Goal: Task Accomplishment & Management: Use online tool/utility

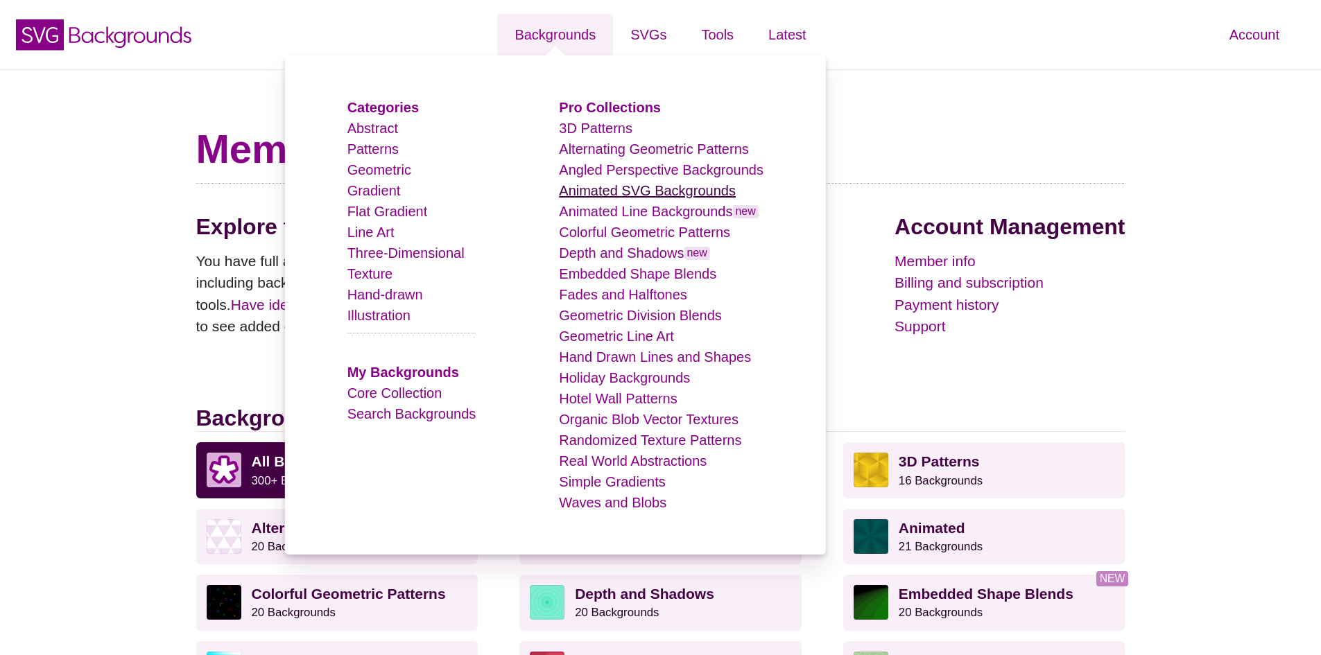
click at [718, 192] on link "Animated SVG Backgrounds" at bounding box center [647, 190] width 177 height 15
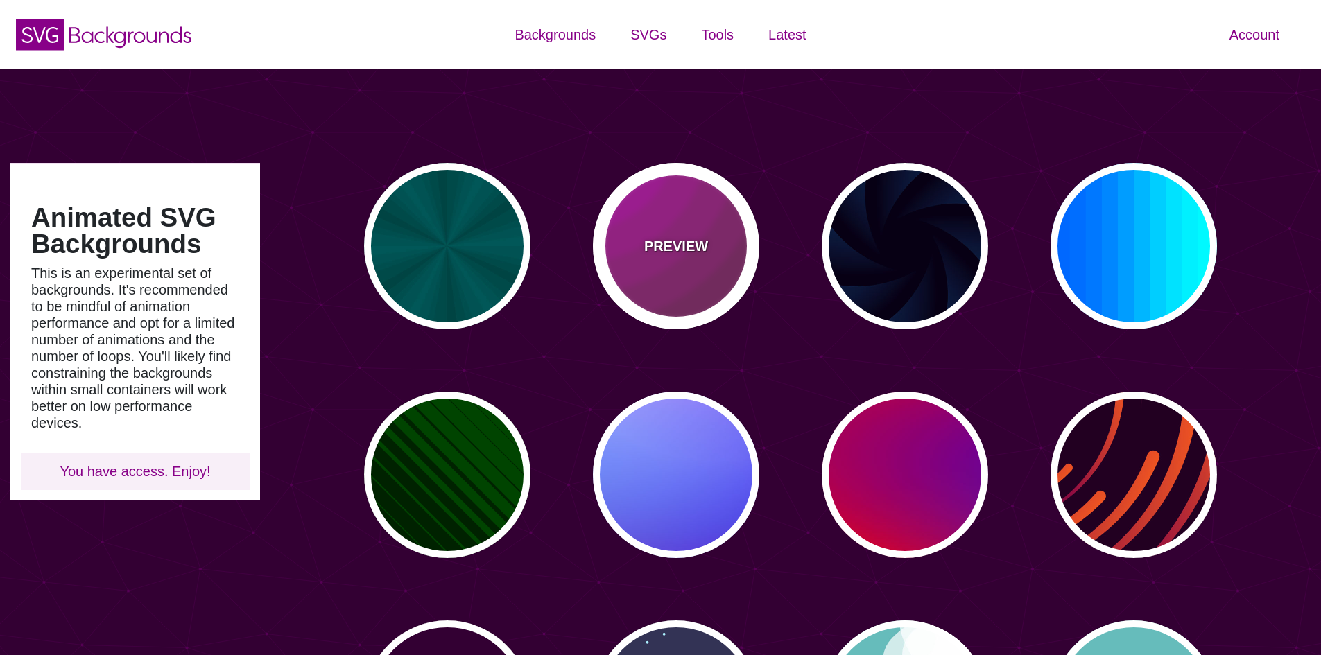
type input "#450057"
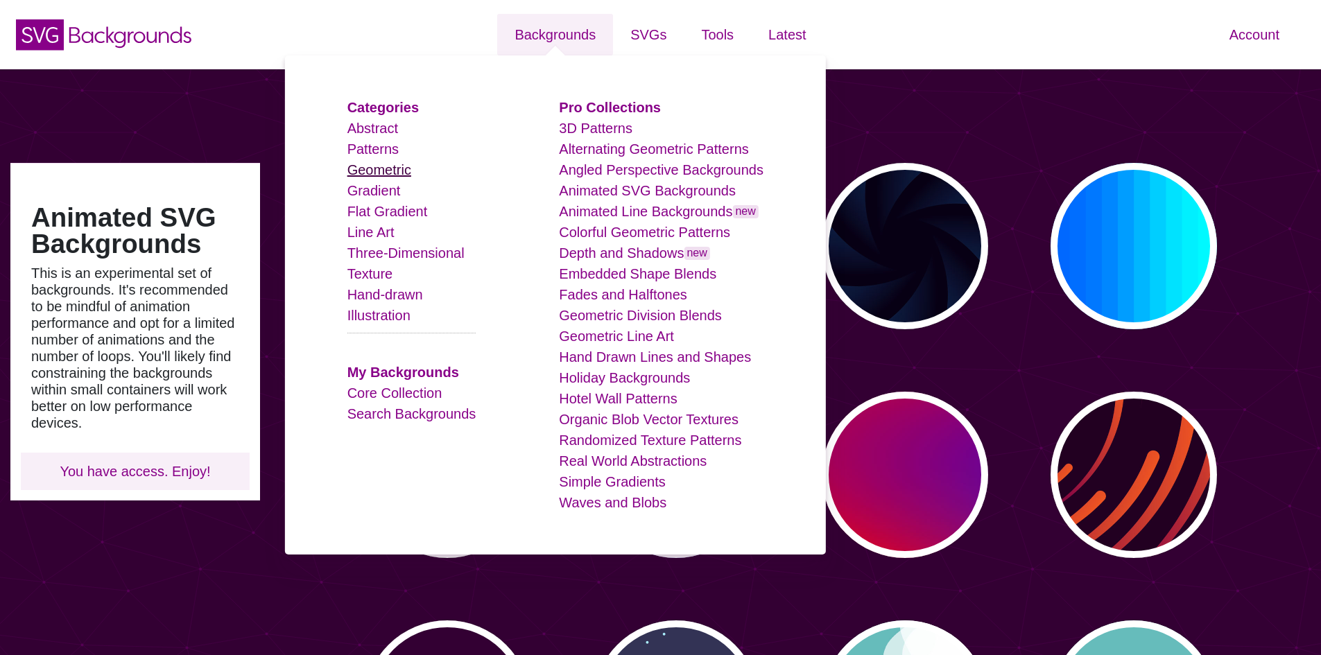
click at [372, 171] on link "Geometric" at bounding box center [379, 169] width 64 height 15
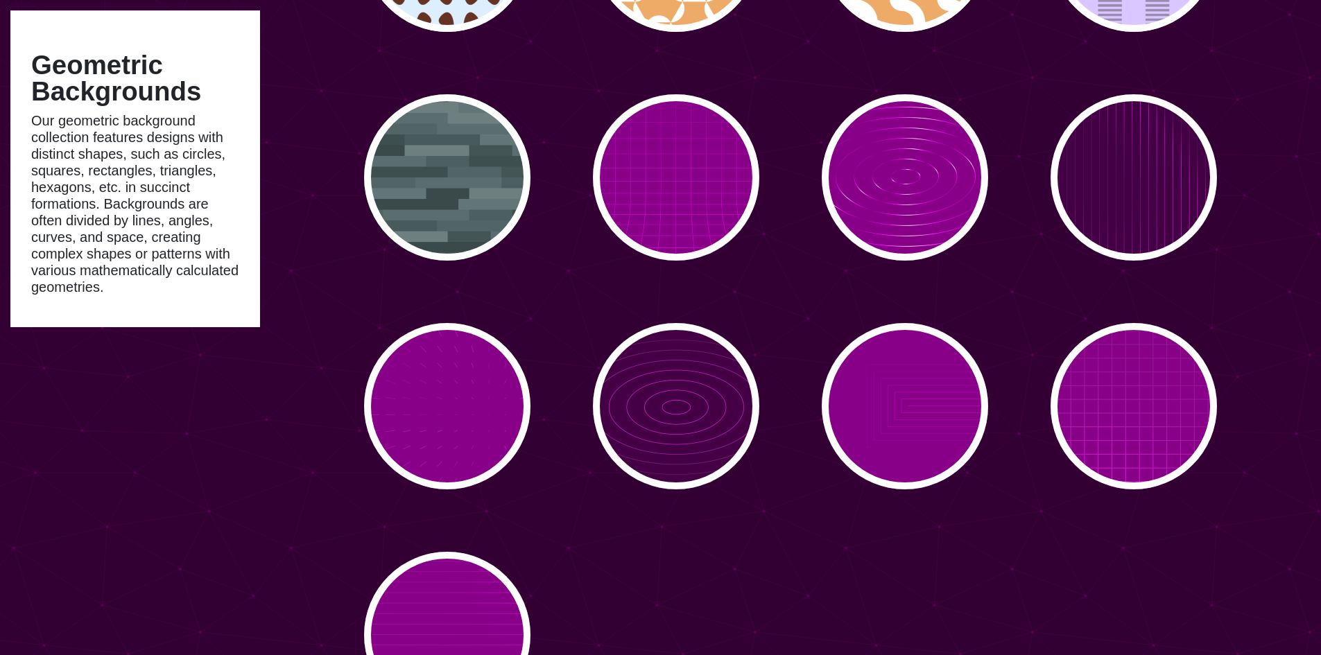
scroll to position [8526, 0]
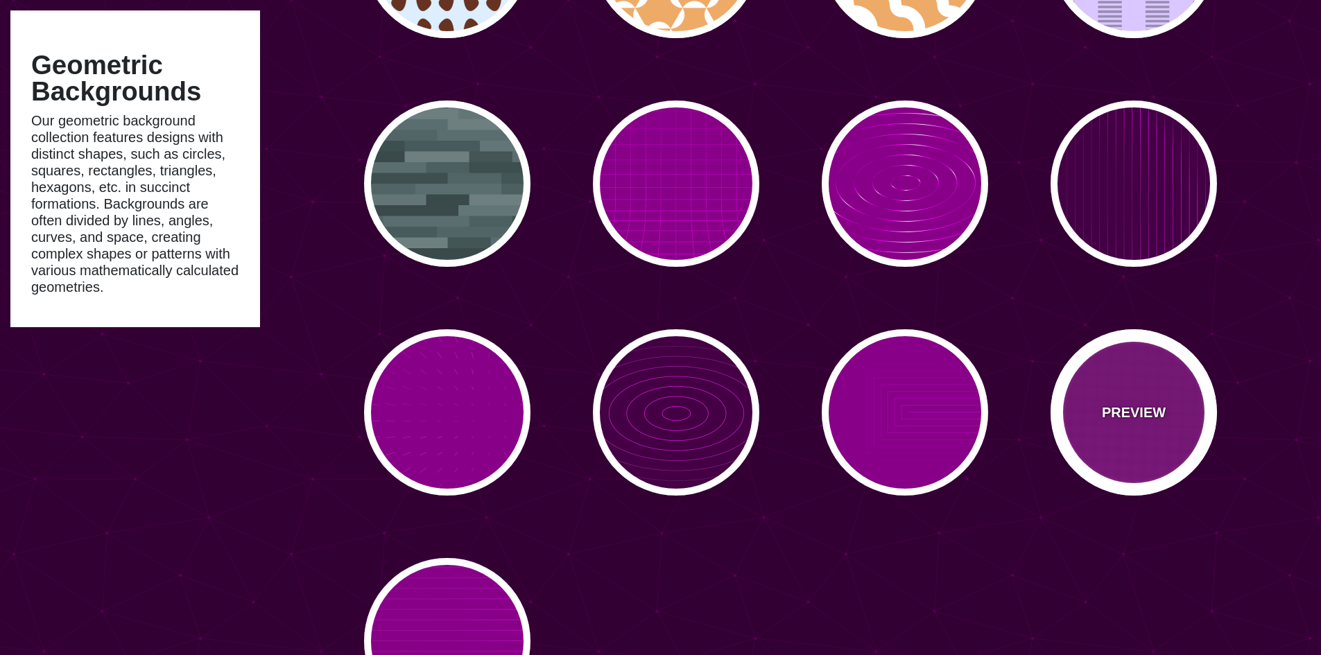
click at [1102, 406] on div "PREVIEW" at bounding box center [1133, 412] width 166 height 166
type input "#880088"
type input "#FF00FF"
type input "20"
type input "999"
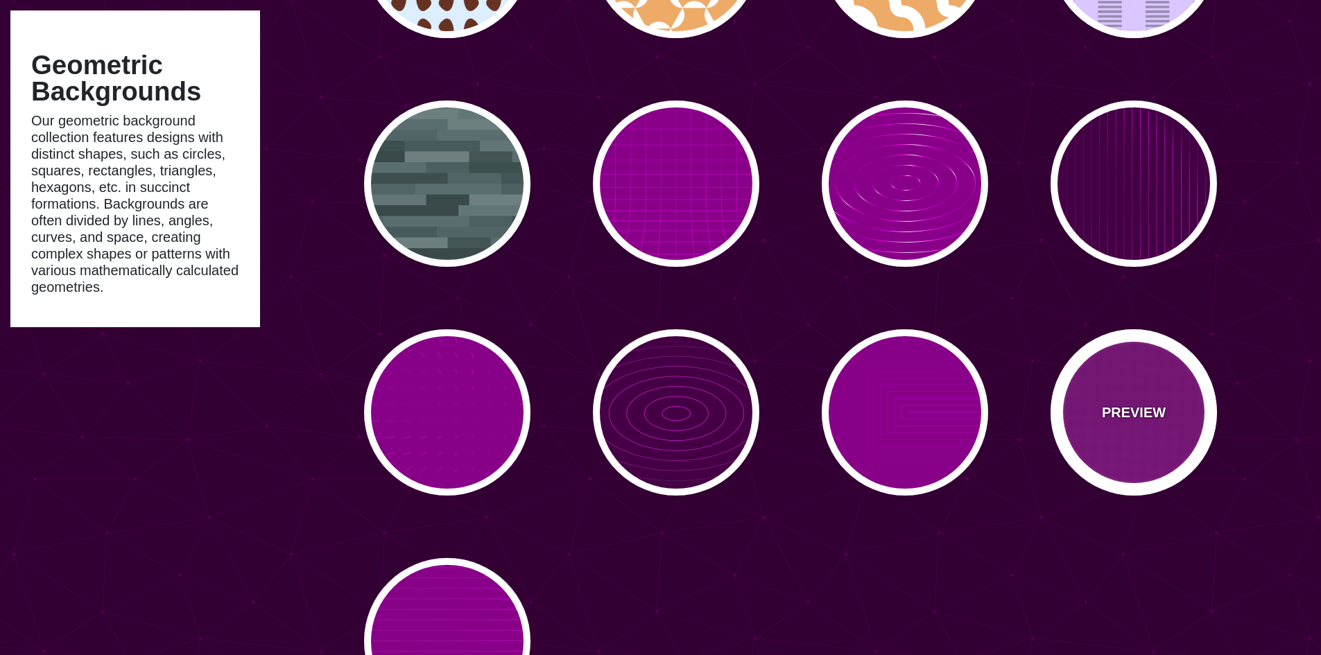
type input "0.1"
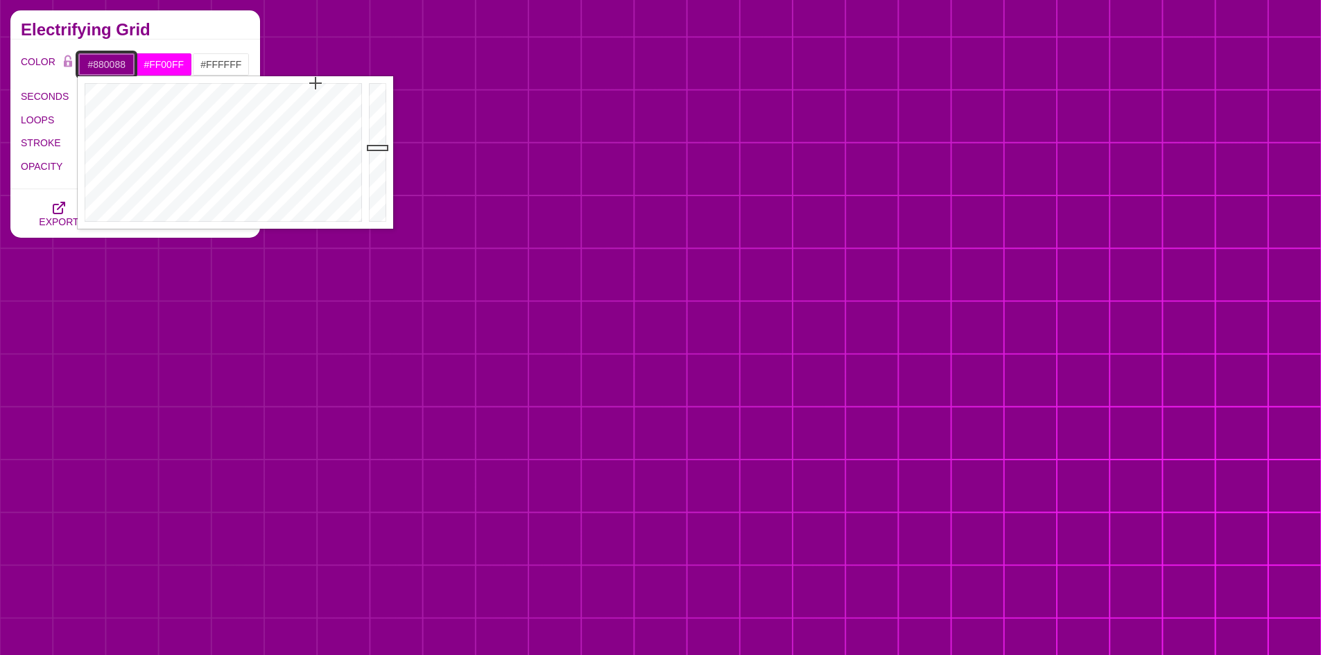
click at [111, 60] on input "#880088" at bounding box center [107, 65] width 58 height 24
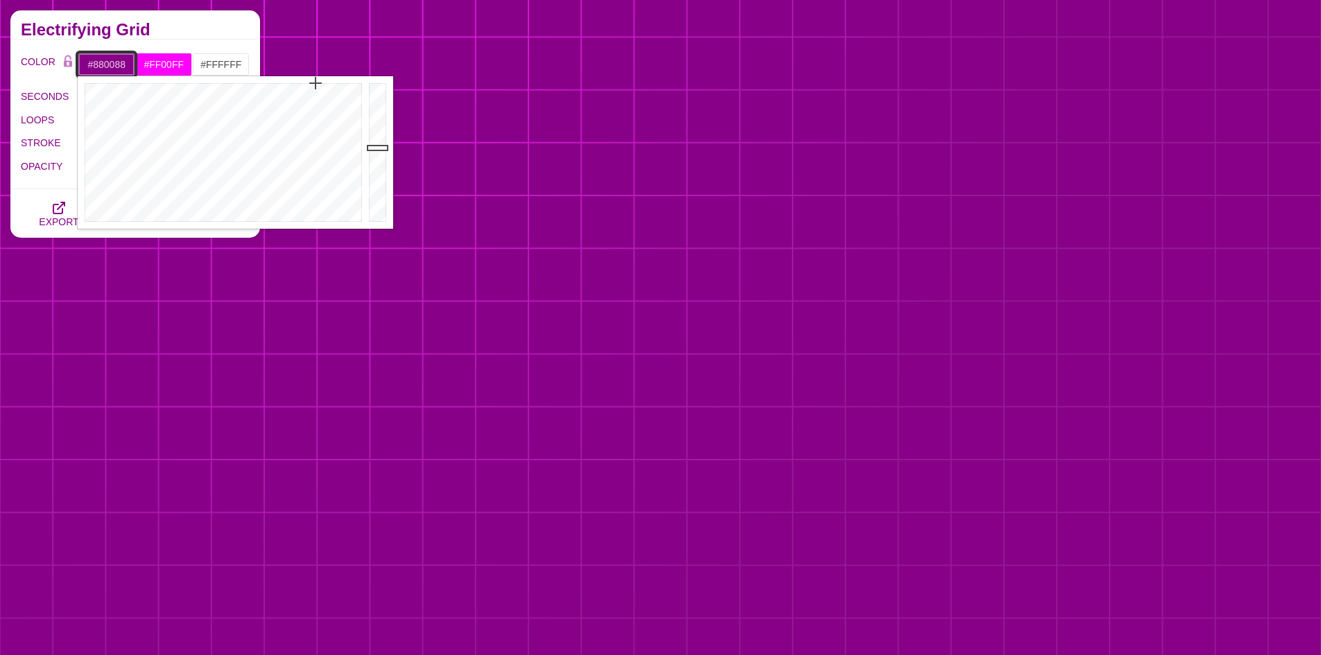
click at [111, 60] on input "#880088" at bounding box center [107, 65] width 58 height 24
paste input "eeede6f"
type input "#EEEDE6"
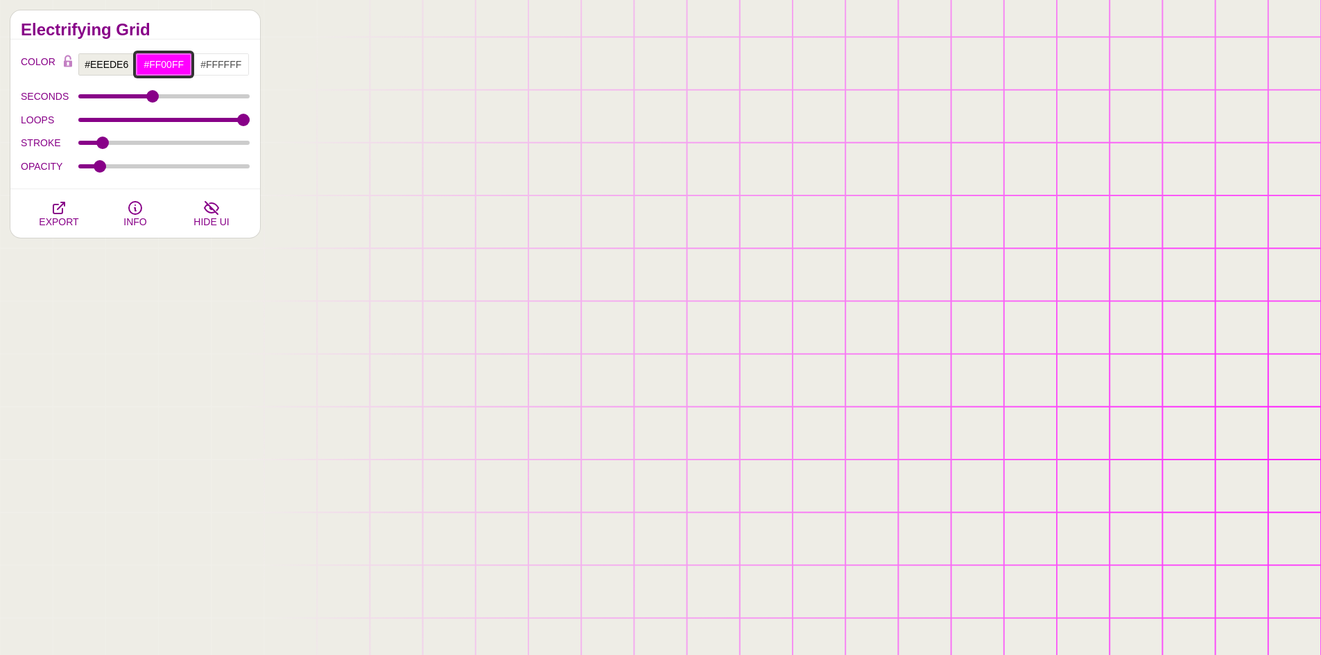
click at [167, 68] on input "#FF00FF" at bounding box center [164, 65] width 58 height 24
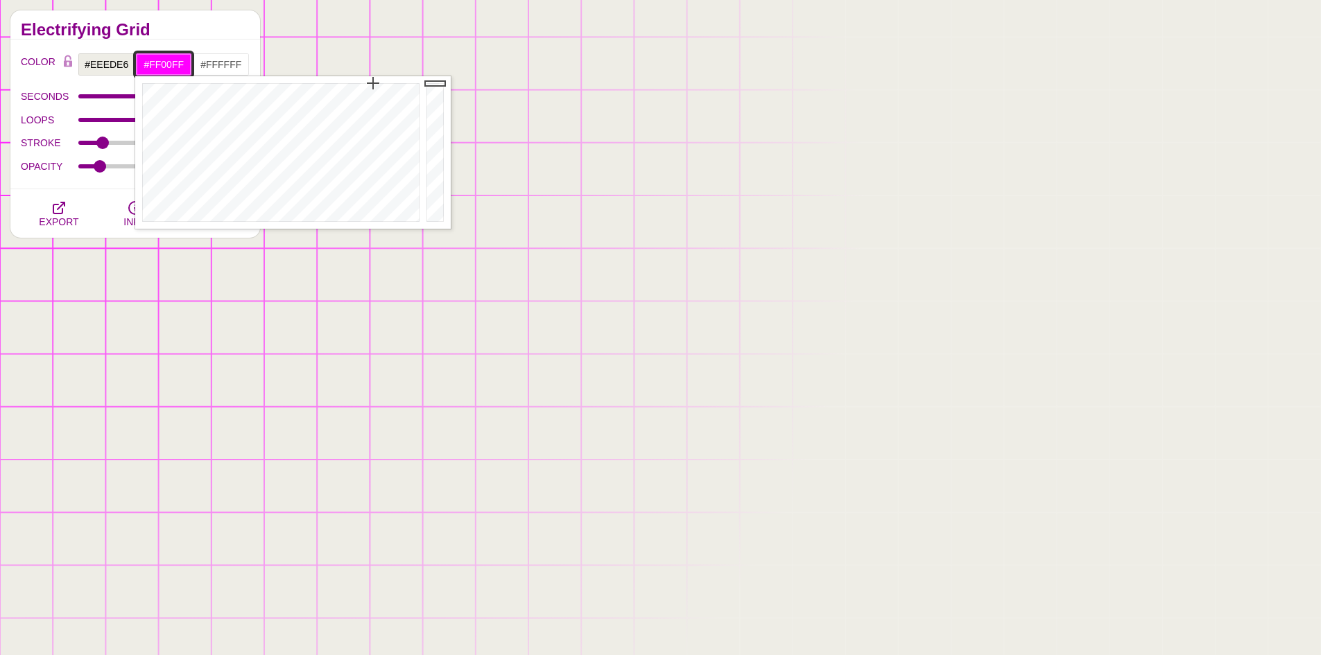
click at [167, 68] on input "#FF00FF" at bounding box center [164, 65] width 58 height 24
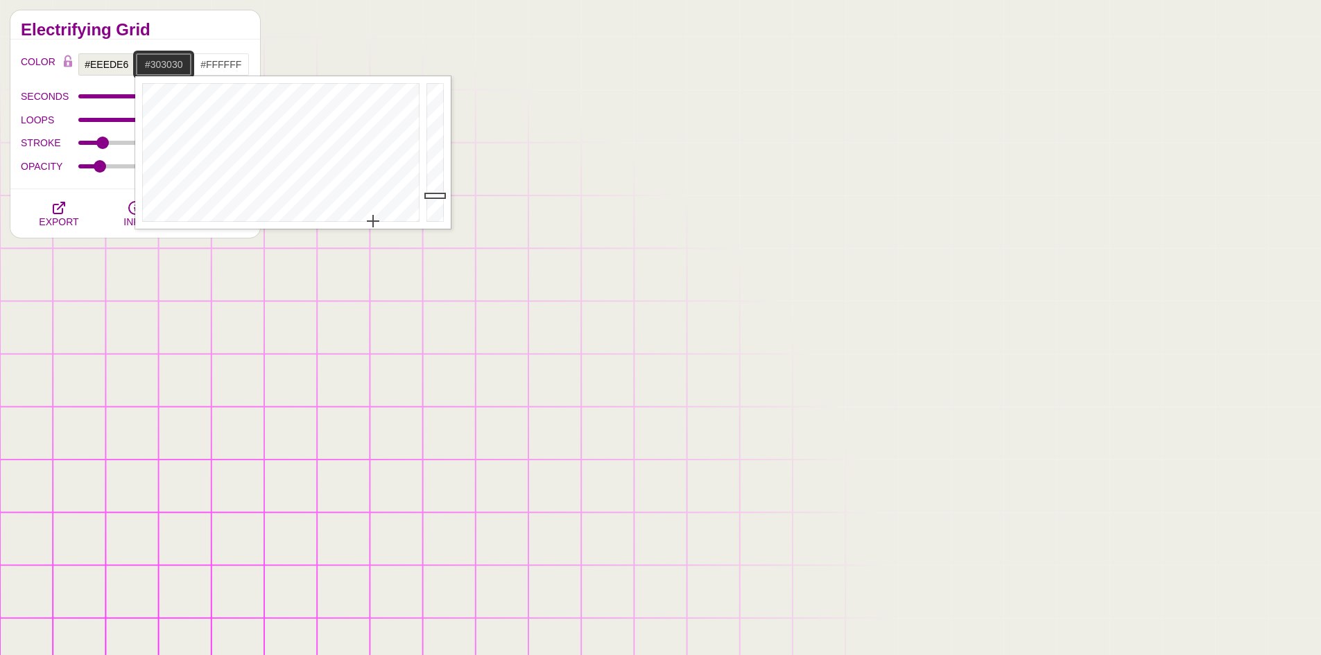
type input "#303030"
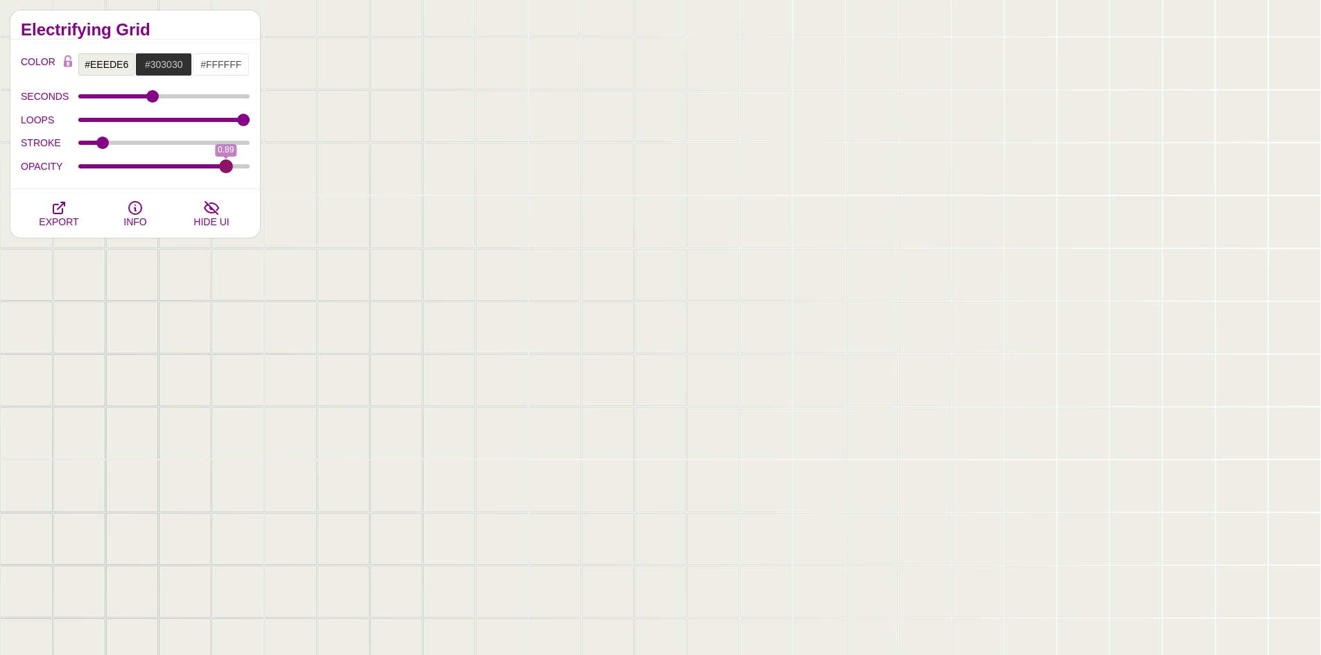
drag, startPoint x: 97, startPoint y: 167, endPoint x: 226, endPoint y: 177, distance: 129.3
type input "0.89"
click at [226, 169] on input "OPACITY" at bounding box center [164, 167] width 172 height 6
click at [174, 119] on input "LOOPS" at bounding box center [164, 120] width 172 height 6
click at [125, 119] on input "LOOPS" at bounding box center [164, 120] width 172 height 6
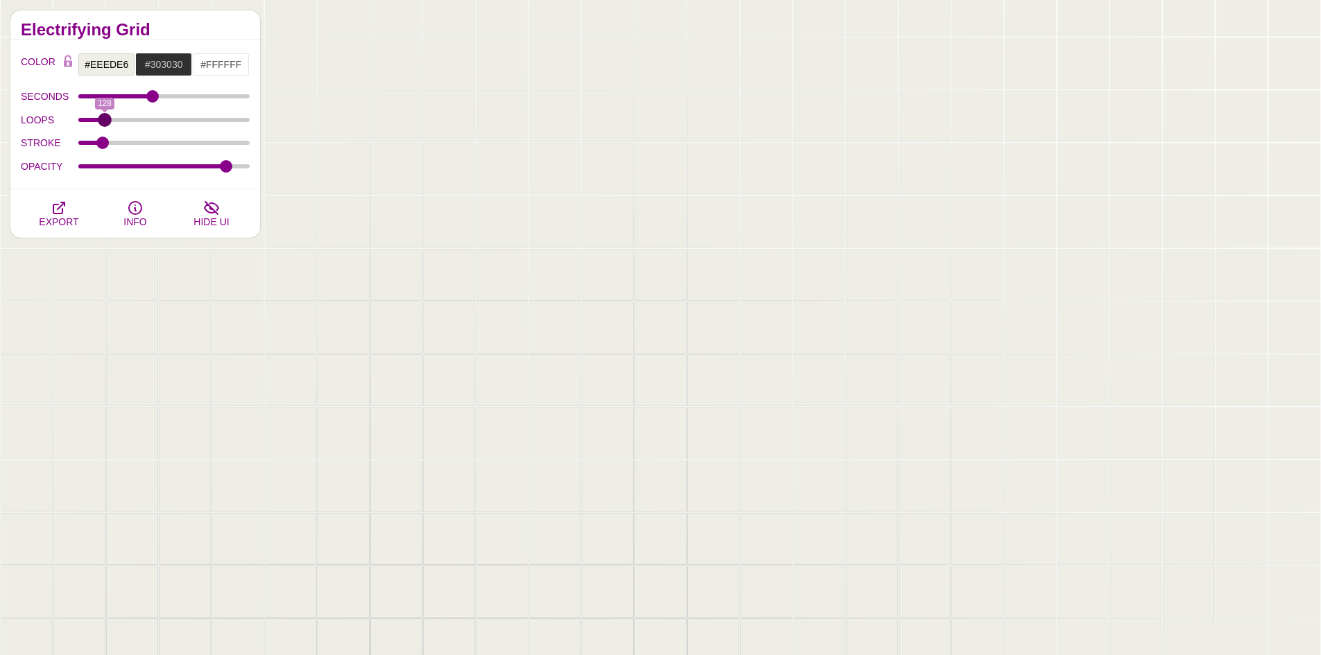
type input "128"
click at [105, 120] on input "LOOPS" at bounding box center [164, 120] width 172 height 6
drag, startPoint x: 116, startPoint y: 139, endPoint x: 159, endPoint y: 147, distance: 44.3
click at [159, 147] on div "STROKE" at bounding box center [135, 144] width 229 height 24
drag, startPoint x: 141, startPoint y: 147, endPoint x: 173, endPoint y: 146, distance: 32.6
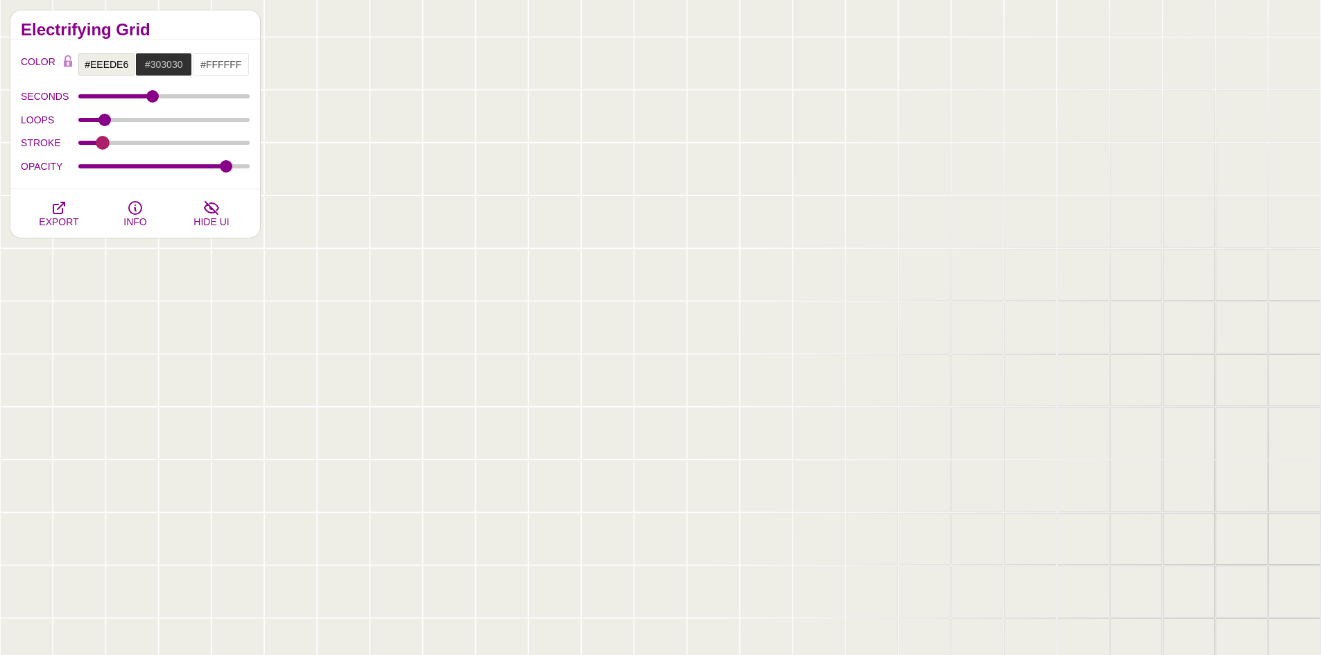
click at [177, 147] on div "STROKE" at bounding box center [135, 144] width 229 height 24
click at [168, 145] on input "STROKE" at bounding box center [164, 143] width 172 height 6
click at [166, 141] on input "STROKE" at bounding box center [164, 143] width 172 height 6
drag, startPoint x: 166, startPoint y: 141, endPoint x: 10, endPoint y: 139, distance: 156.0
type input "0.1"
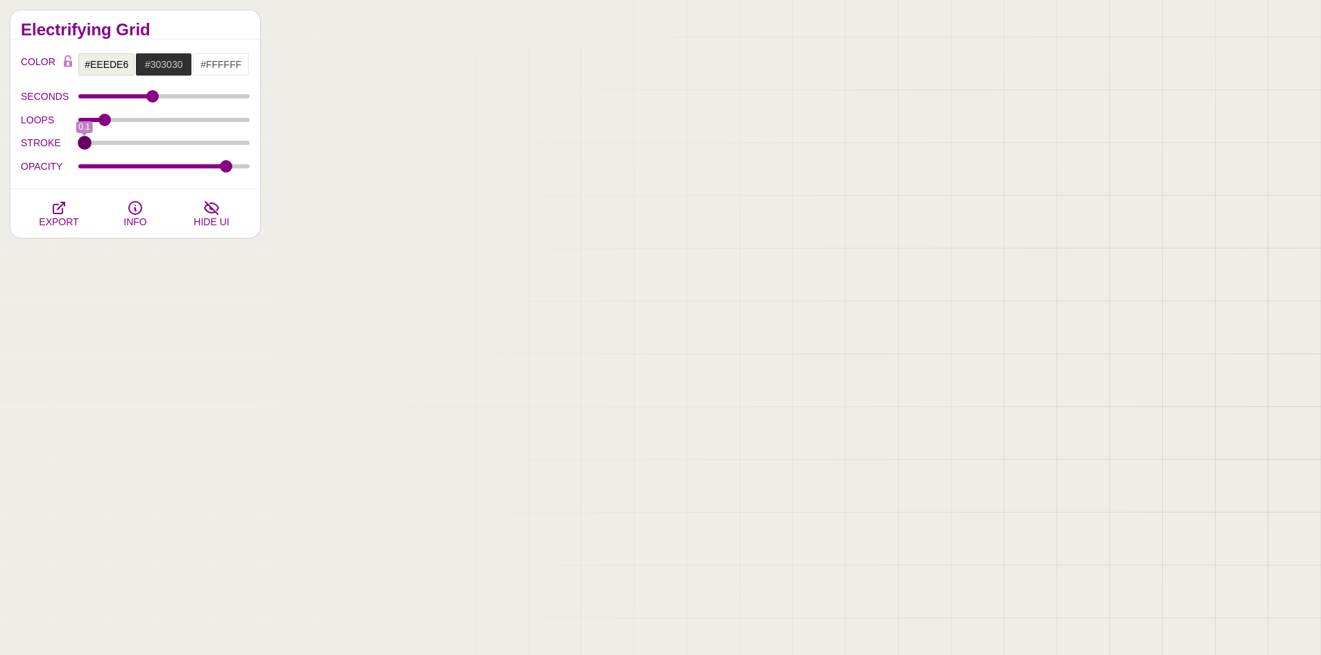
click at [78, 140] on input "STROKE" at bounding box center [164, 143] width 172 height 6
click at [71, 209] on button "EXPORT" at bounding box center [59, 213] width 76 height 49
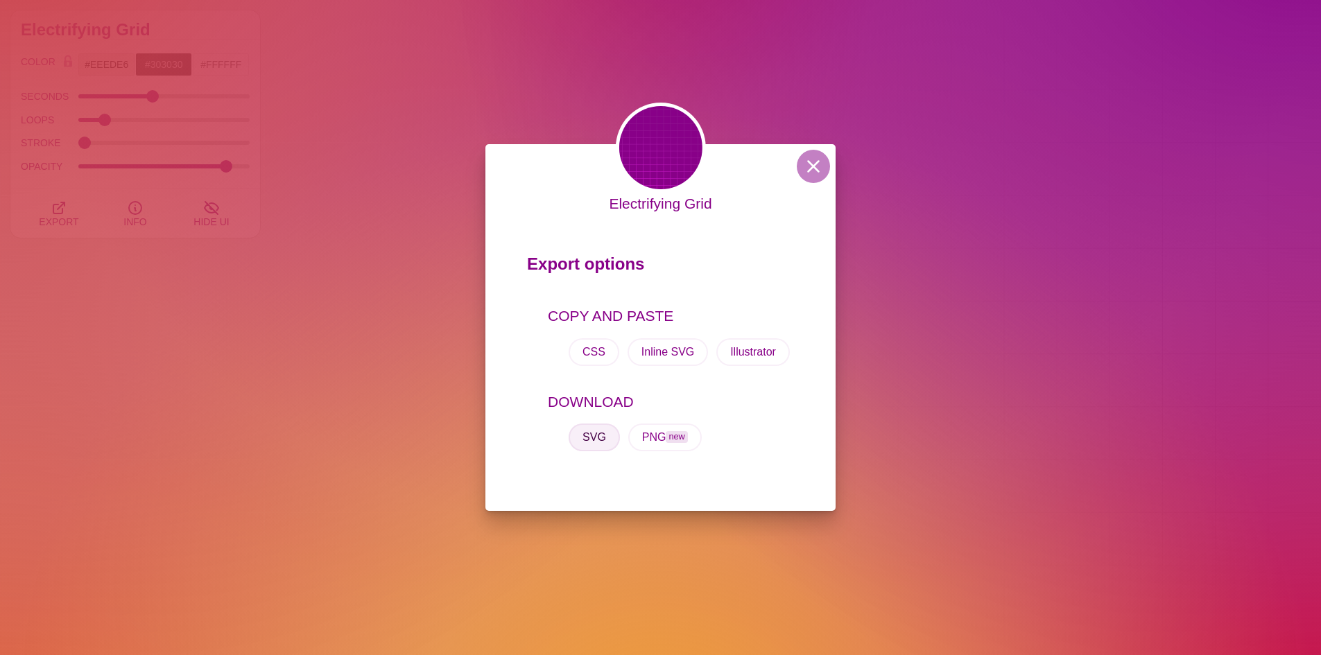
click at [598, 436] on button "SVG" at bounding box center [593, 438] width 51 height 28
